Goal: Navigation & Orientation: Find specific page/section

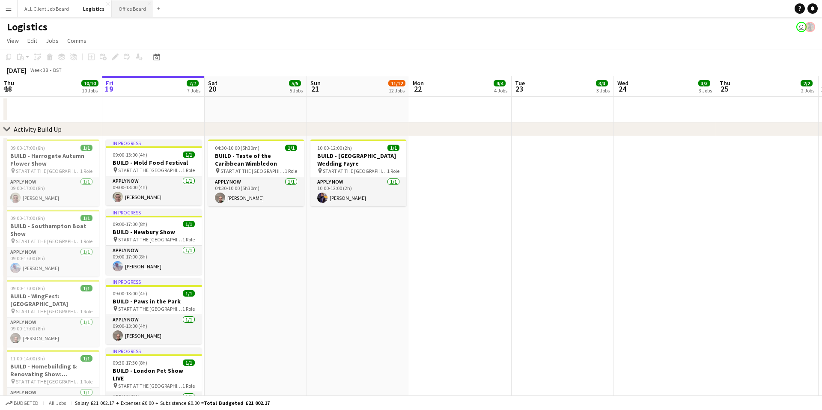
click at [131, 10] on button "Office Board Close" at bounding box center [133, 8] width 42 height 17
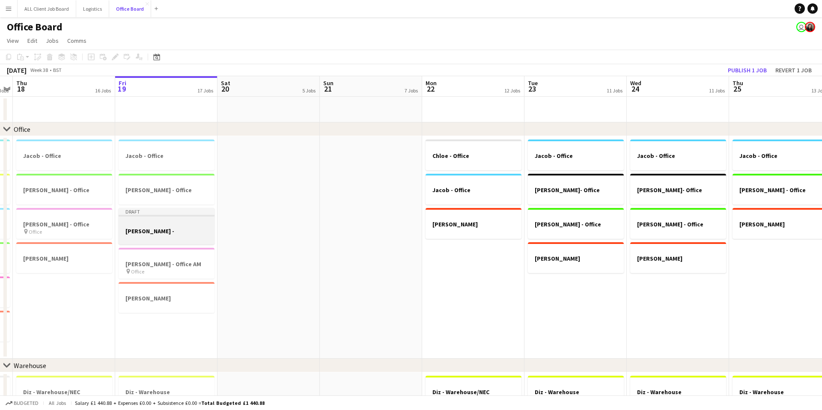
scroll to position [0, 173]
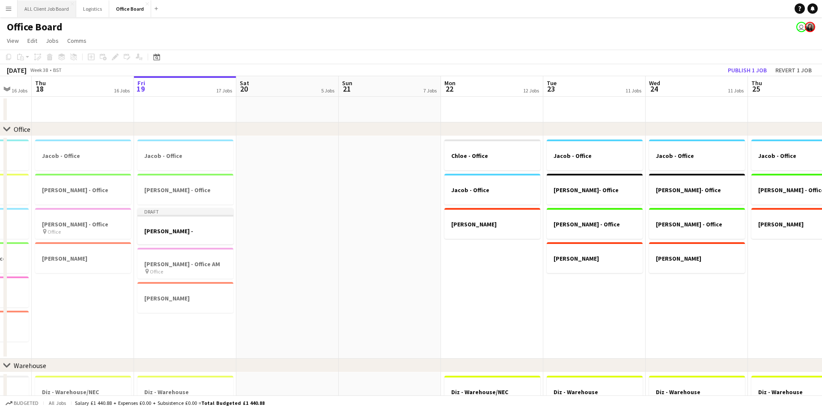
click at [45, 7] on button "ALL Client Job Board Close" at bounding box center [47, 8] width 59 height 17
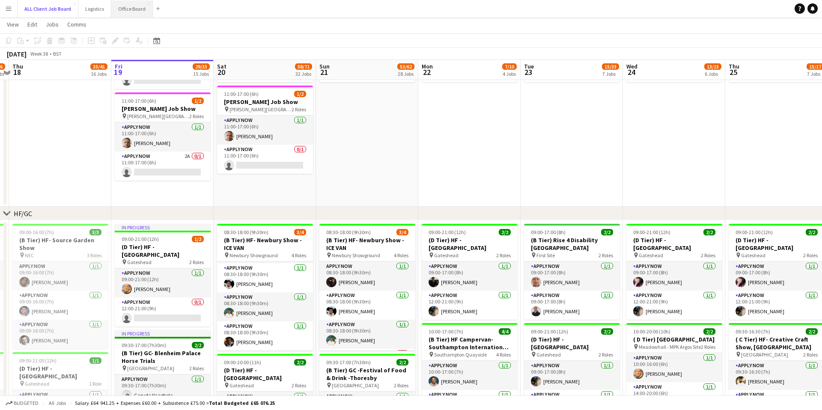
scroll to position [113, 0]
click at [130, 8] on button "Office Board Close" at bounding box center [132, 8] width 42 height 17
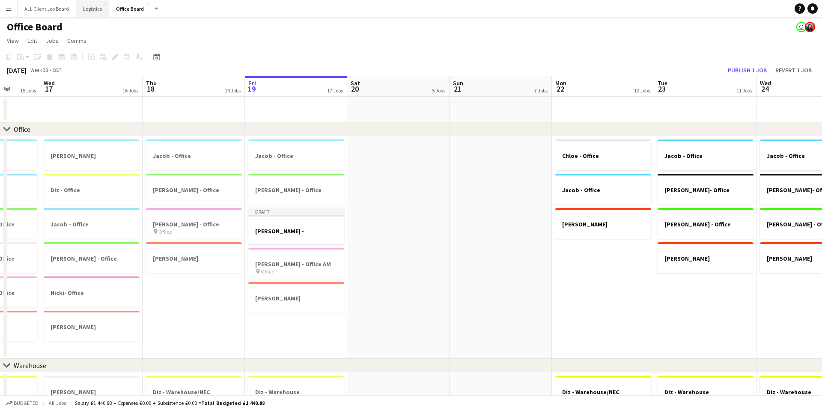
click at [98, 14] on button "Logistics Close" at bounding box center [92, 8] width 33 height 17
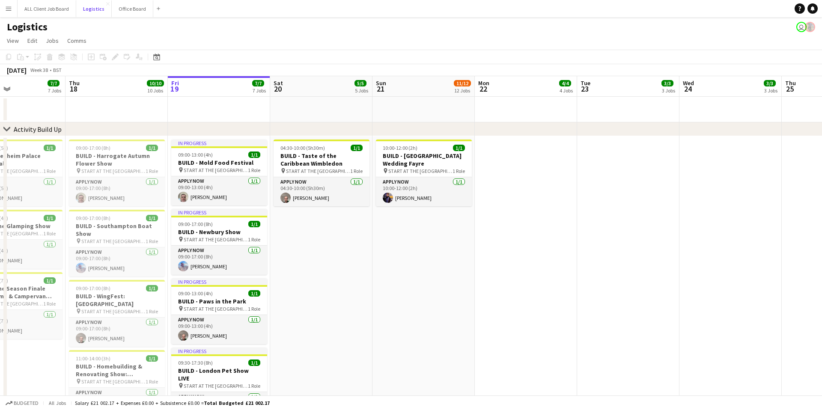
scroll to position [0, 344]
click at [52, 6] on button "ALL Client Job Board Close" at bounding box center [47, 8] width 59 height 17
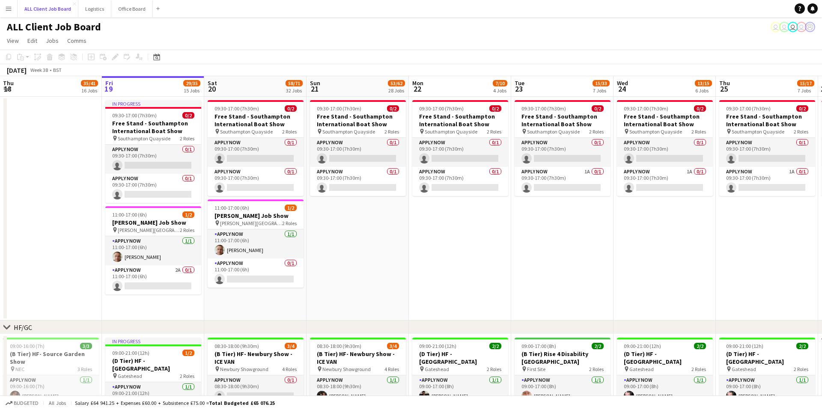
scroll to position [0, 205]
